Goal: Transaction & Acquisition: Purchase product/service

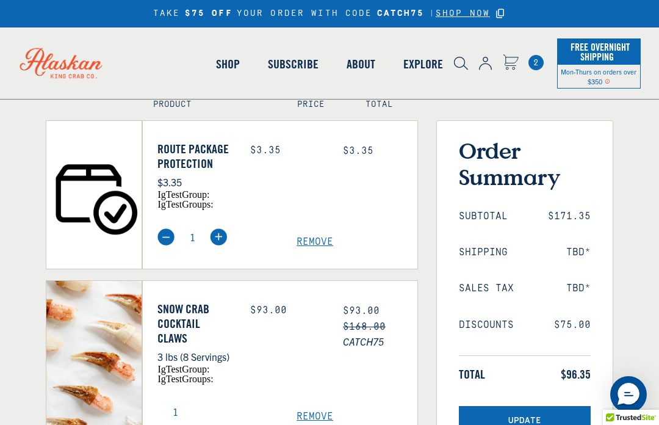
scroll to position [80, 0]
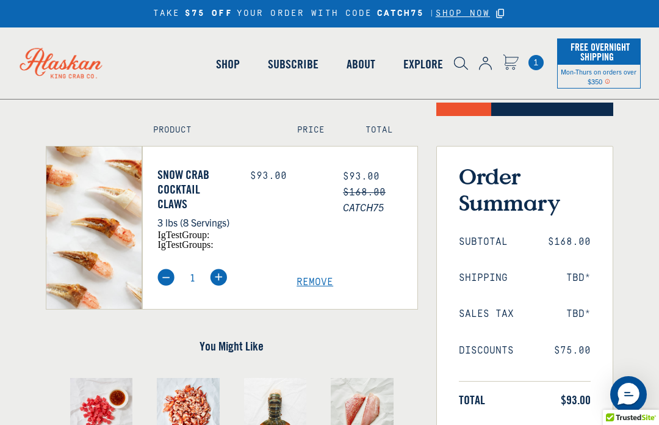
scroll to position [184, 0]
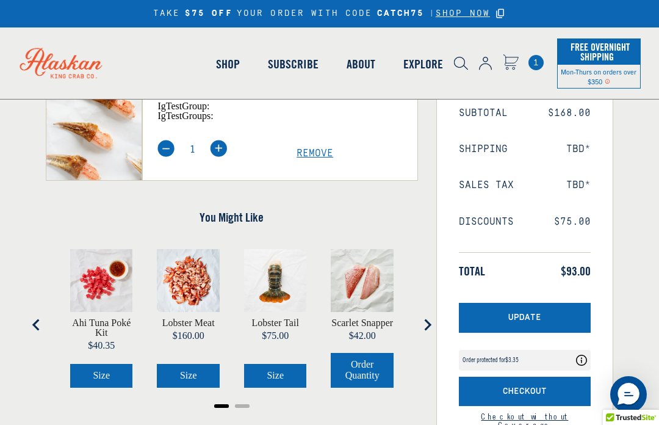
click at [222, 157] on img at bounding box center [218, 148] width 17 height 17
type input "2"
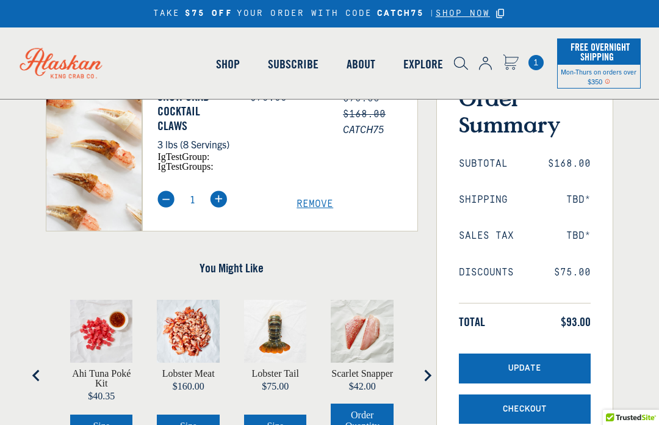
scroll to position [134, 0]
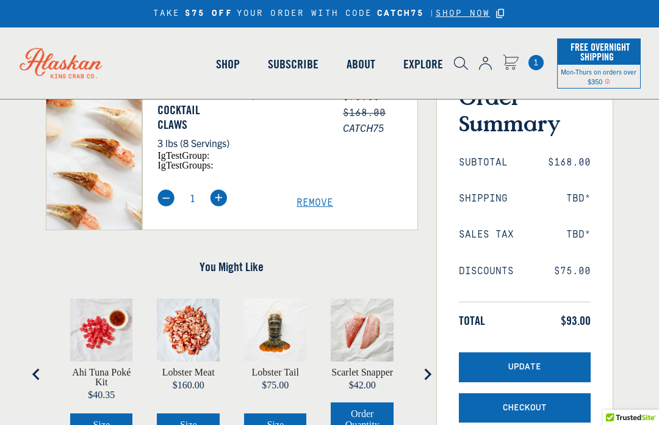
click at [226, 206] on img at bounding box center [218, 197] width 17 height 17
type input "2"
click at [553, 371] on button "Update" at bounding box center [525, 367] width 132 height 30
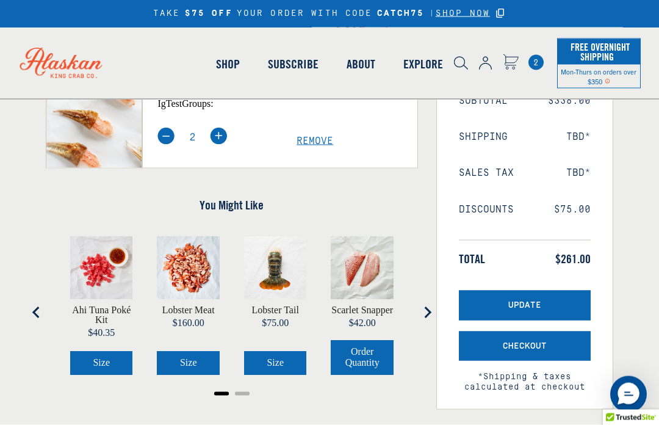
scroll to position [172, 0]
